Goal: Information Seeking & Learning: Learn about a topic

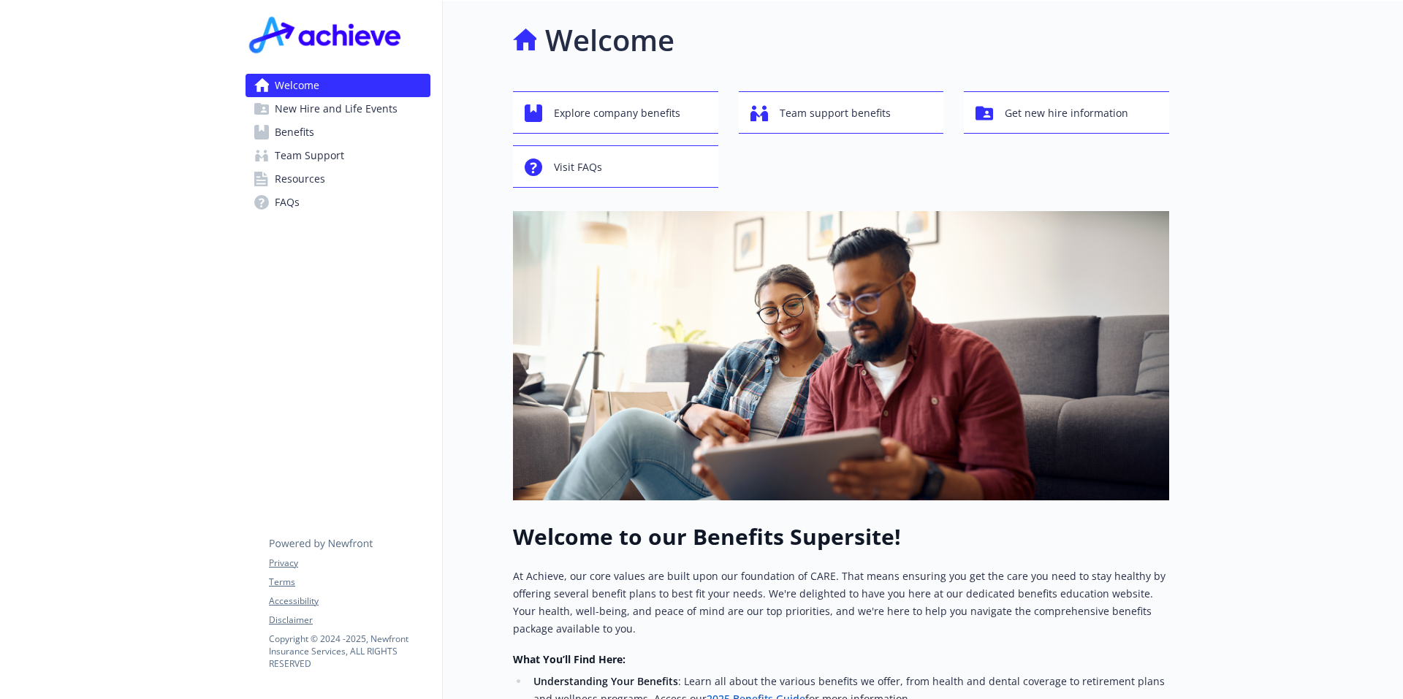
click at [352, 131] on link "Benefits" at bounding box center [338, 132] width 185 height 23
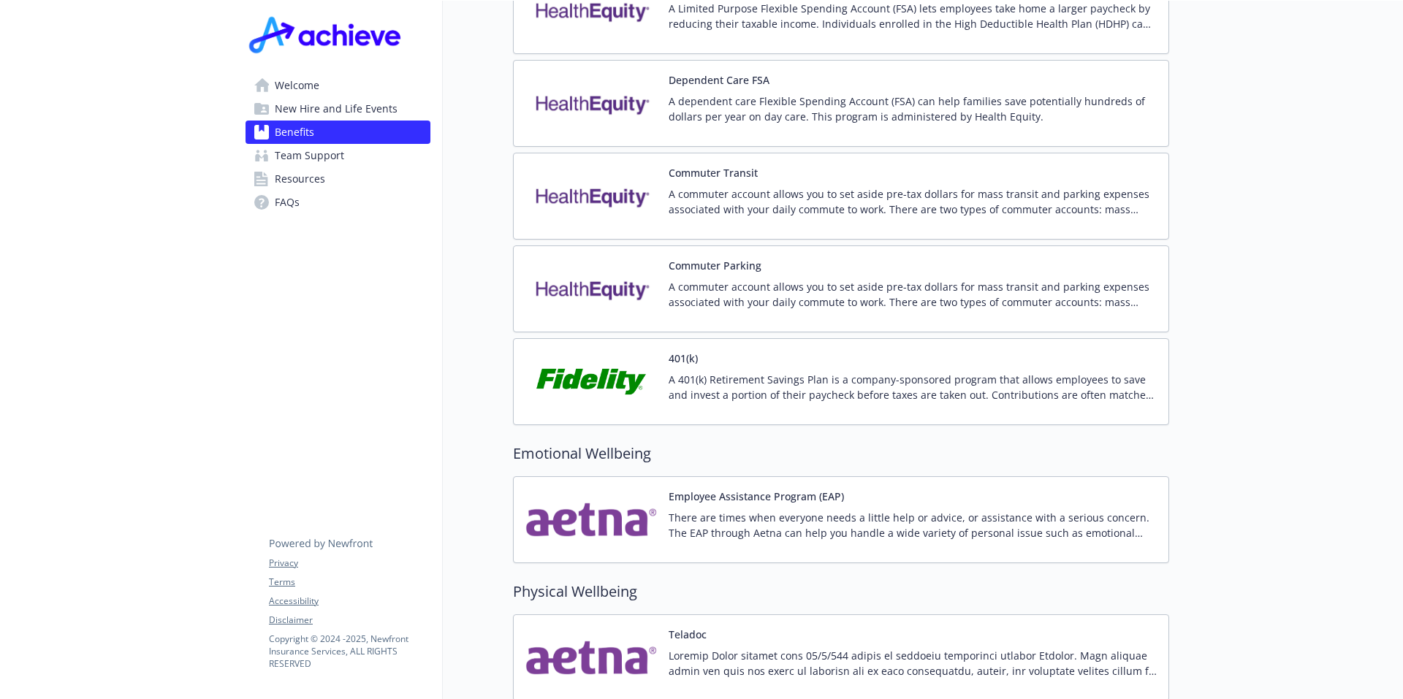
scroll to position [2631, 0]
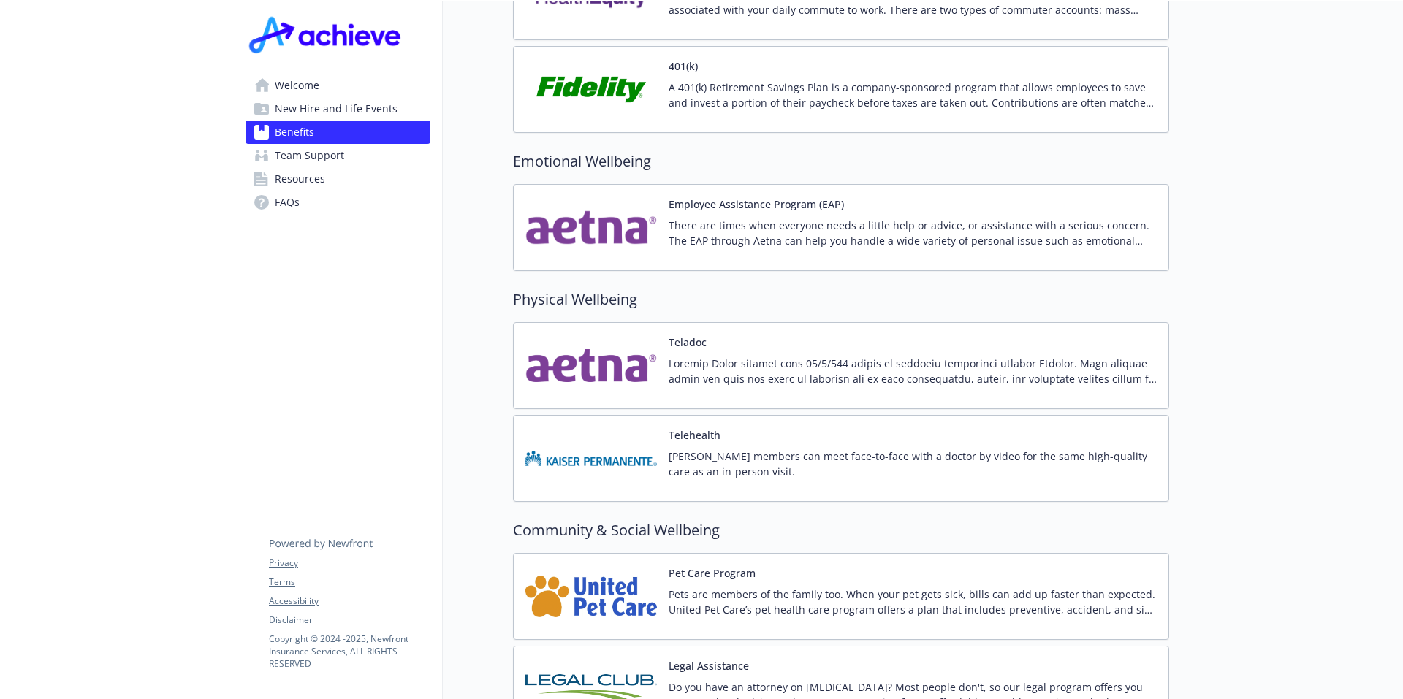
click at [614, 81] on img at bounding box center [592, 89] width 132 height 62
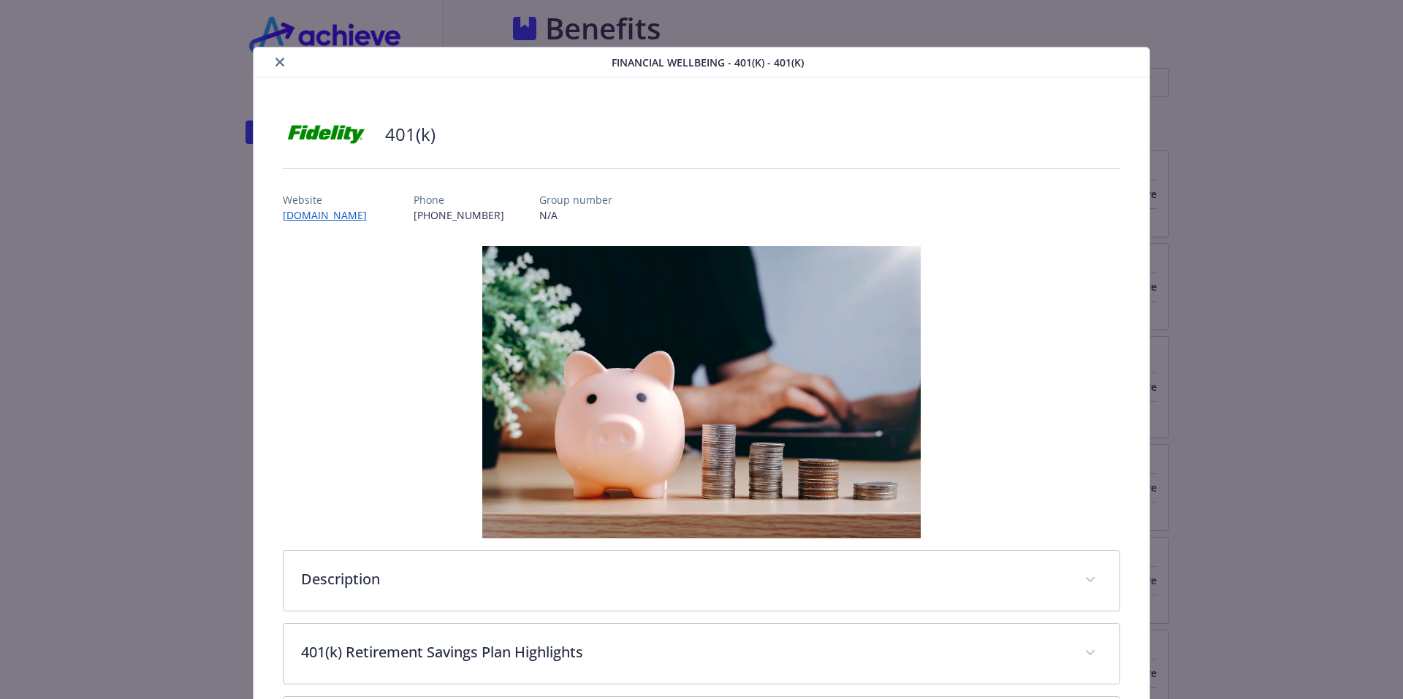
scroll to position [2631, 0]
click at [344, 211] on link "[DOMAIN_NAME]" at bounding box center [332, 215] width 99 height 17
